Goal: Information Seeking & Learning: Learn about a topic

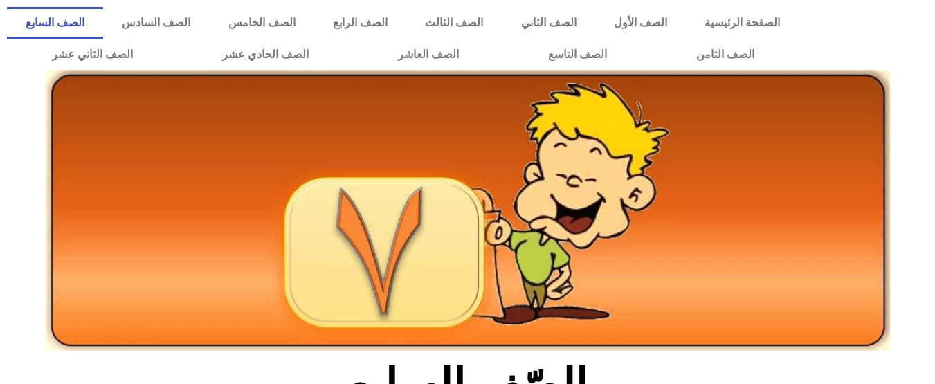
scroll to position [273, 0]
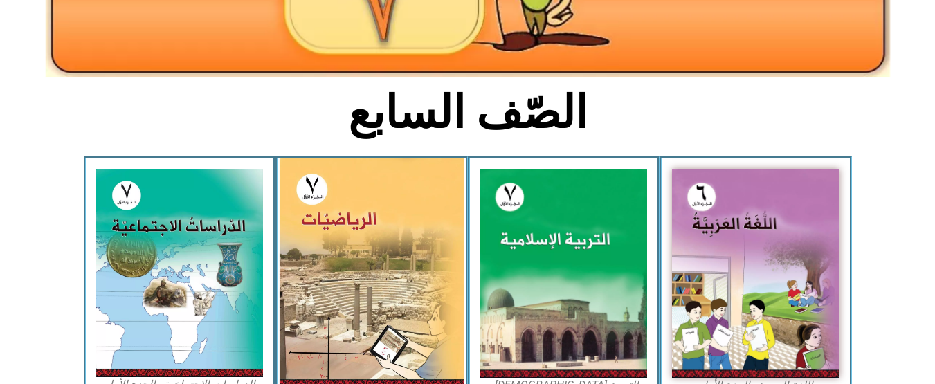
click at [361, 249] on img at bounding box center [372, 274] width 184 height 230
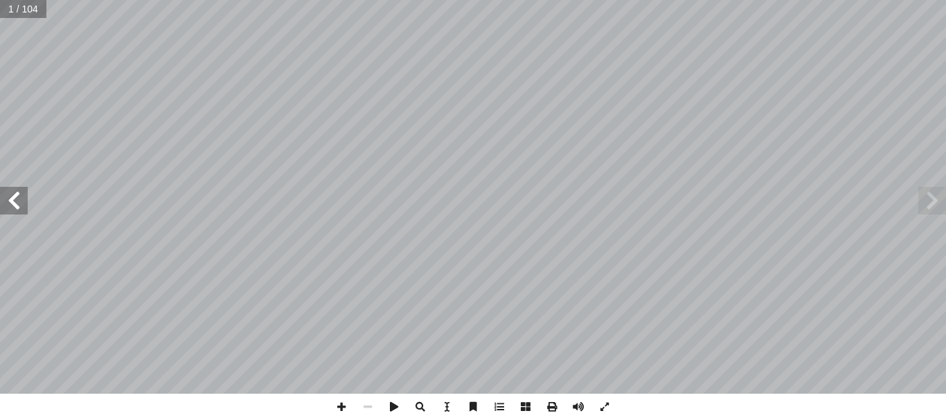
click at [17, 208] on span at bounding box center [14, 201] width 28 height 28
click at [12, 204] on span at bounding box center [14, 201] width 28 height 28
click at [10, 208] on span at bounding box center [14, 201] width 28 height 28
click at [8, 200] on span at bounding box center [14, 201] width 28 height 28
click at [926, 192] on span at bounding box center [932, 201] width 28 height 28
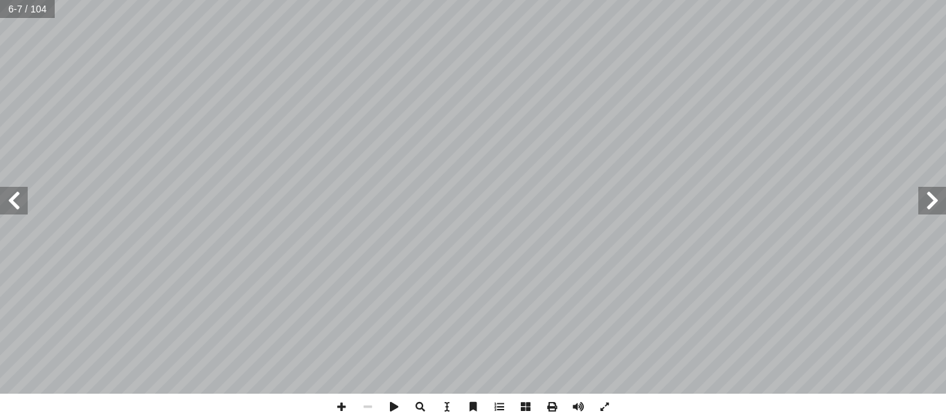
click at [24, 187] on span at bounding box center [14, 201] width 28 height 28
